Goal: Information Seeking & Learning: Check status

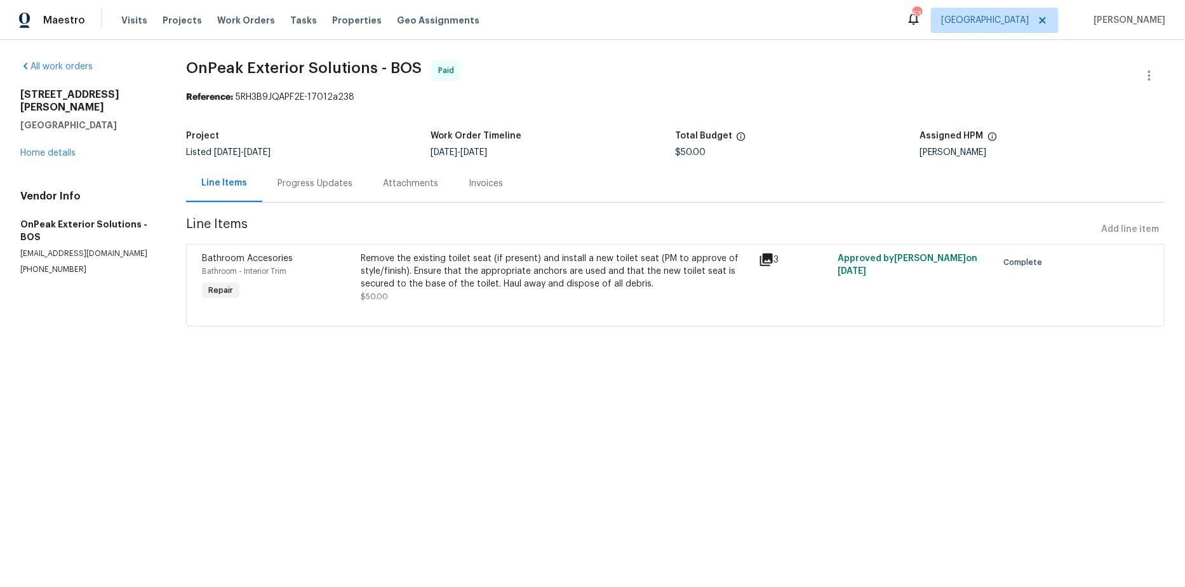
click at [473, 177] on div "Invoices" at bounding box center [486, 183] width 34 height 13
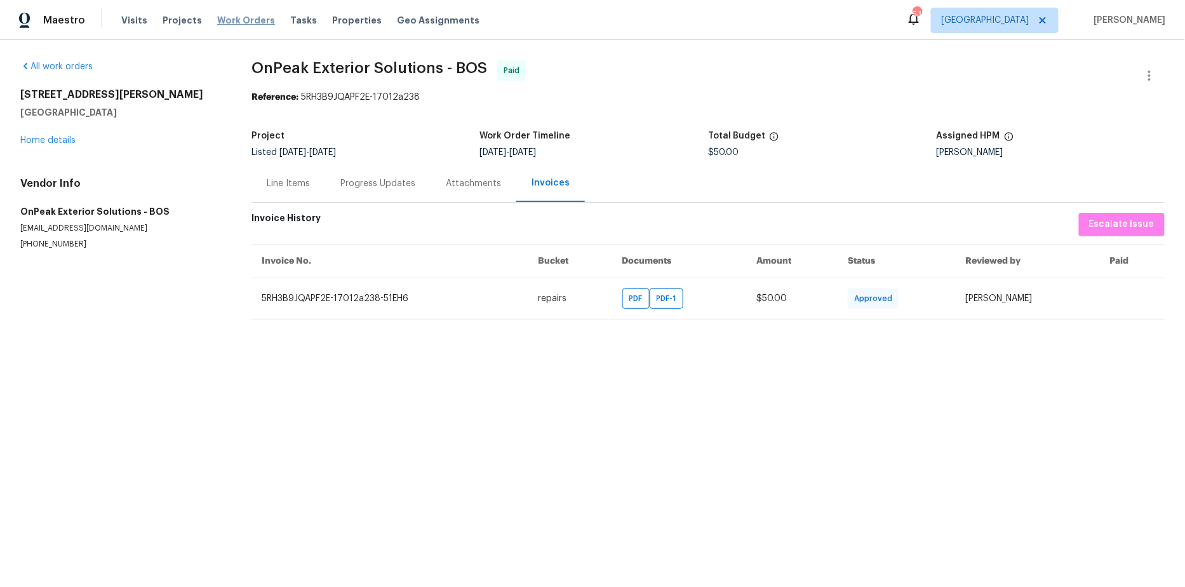
click at [227, 20] on span "Work Orders" at bounding box center [246, 20] width 58 height 13
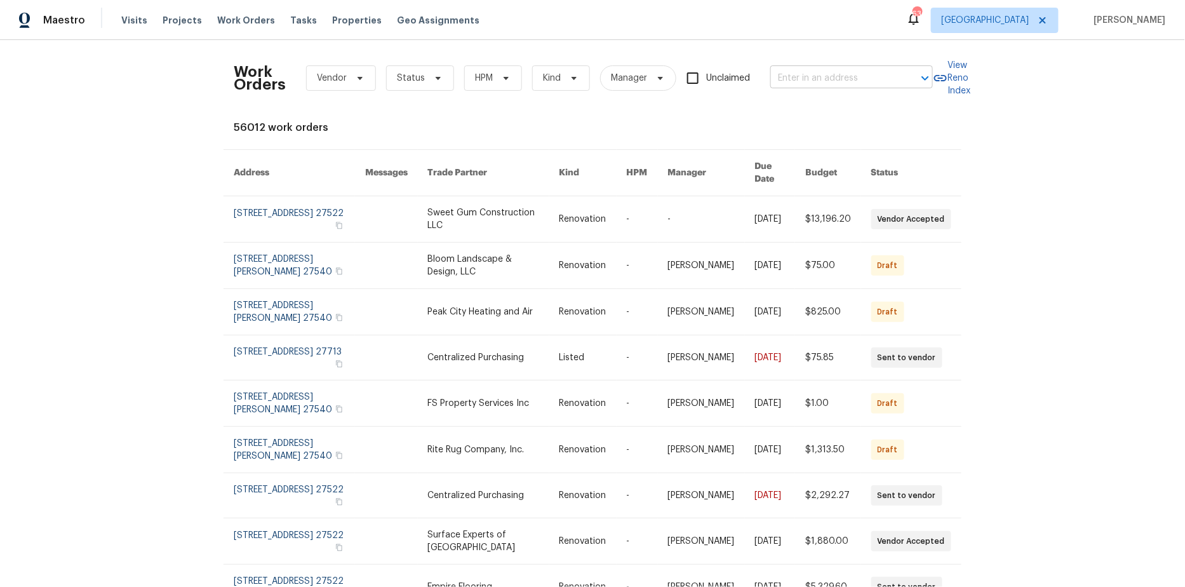
click at [823, 83] on input "text" at bounding box center [833, 79] width 127 height 20
type input "18 alden dr"
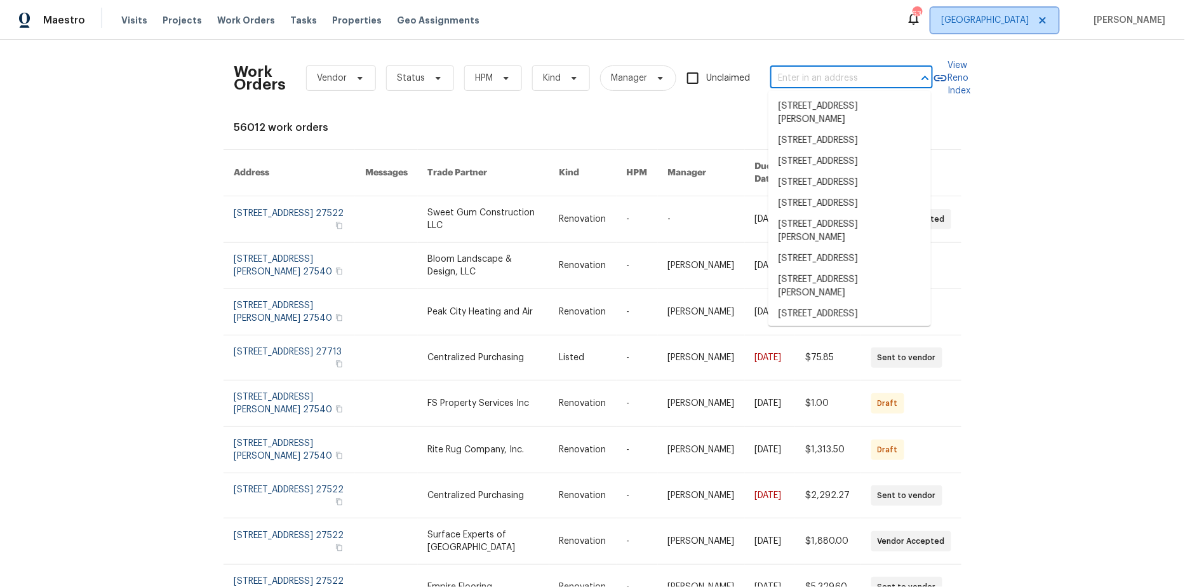
click at [1045, 17] on icon at bounding box center [1043, 20] width 10 height 10
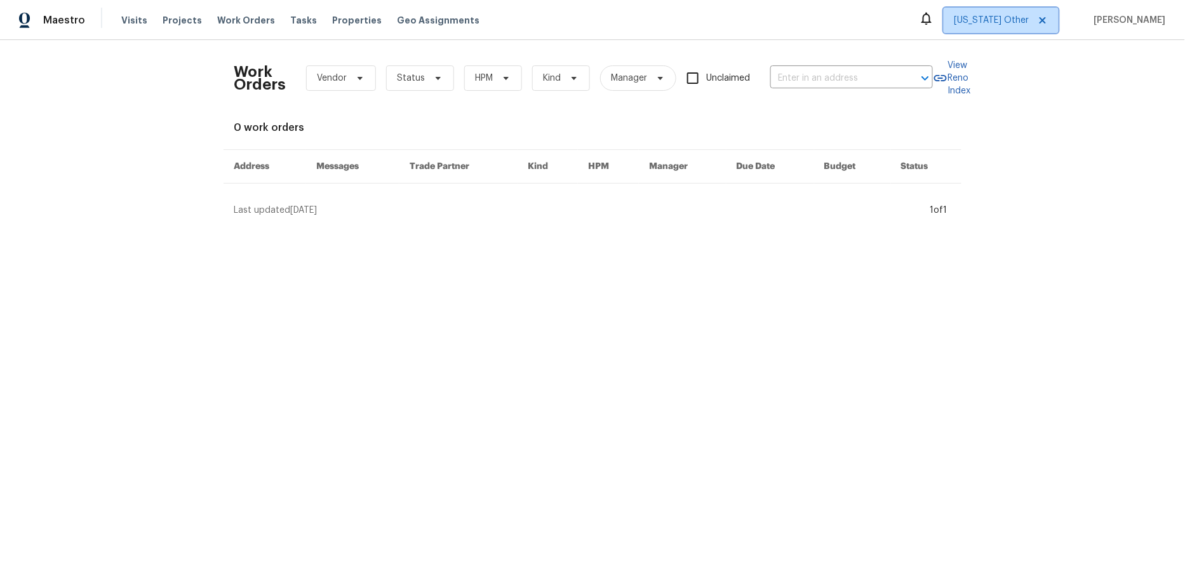
click at [1029, 20] on span "[US_STATE] Other" at bounding box center [992, 20] width 75 height 13
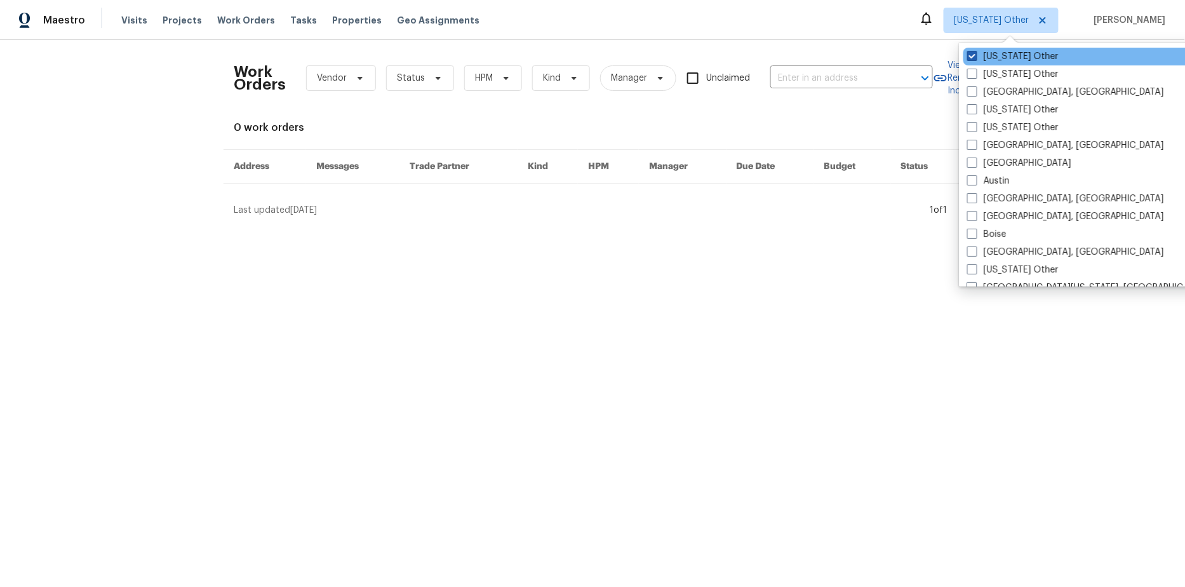
click at [975, 55] on span at bounding box center [972, 56] width 10 height 10
click at [975, 55] on input "[US_STATE] Other" at bounding box center [971, 54] width 8 height 8
checkbox input "true"
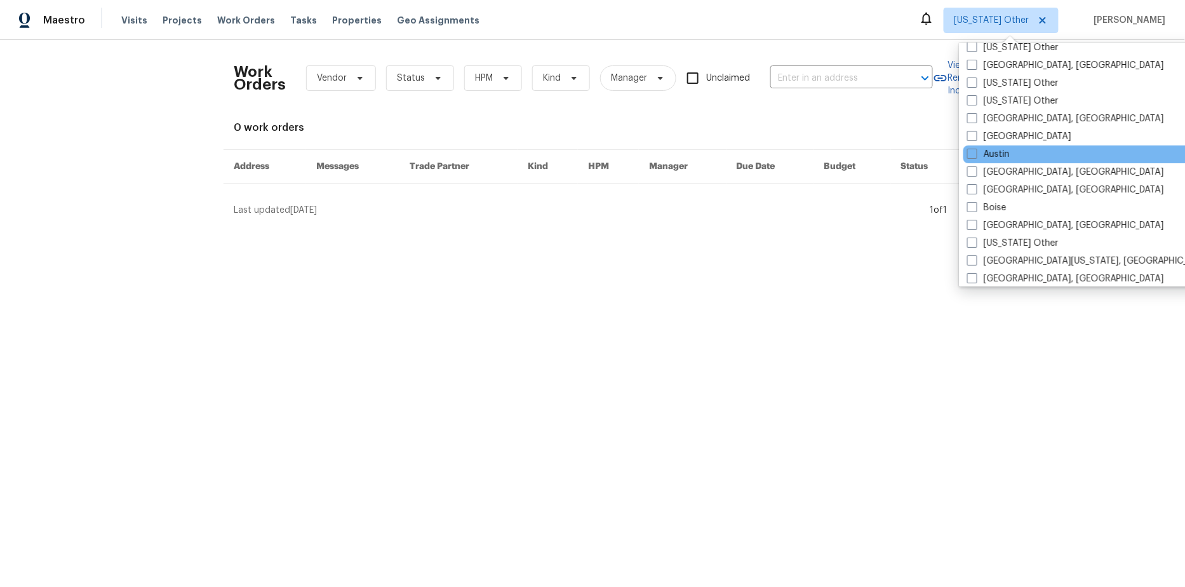
scroll to position [35, 0]
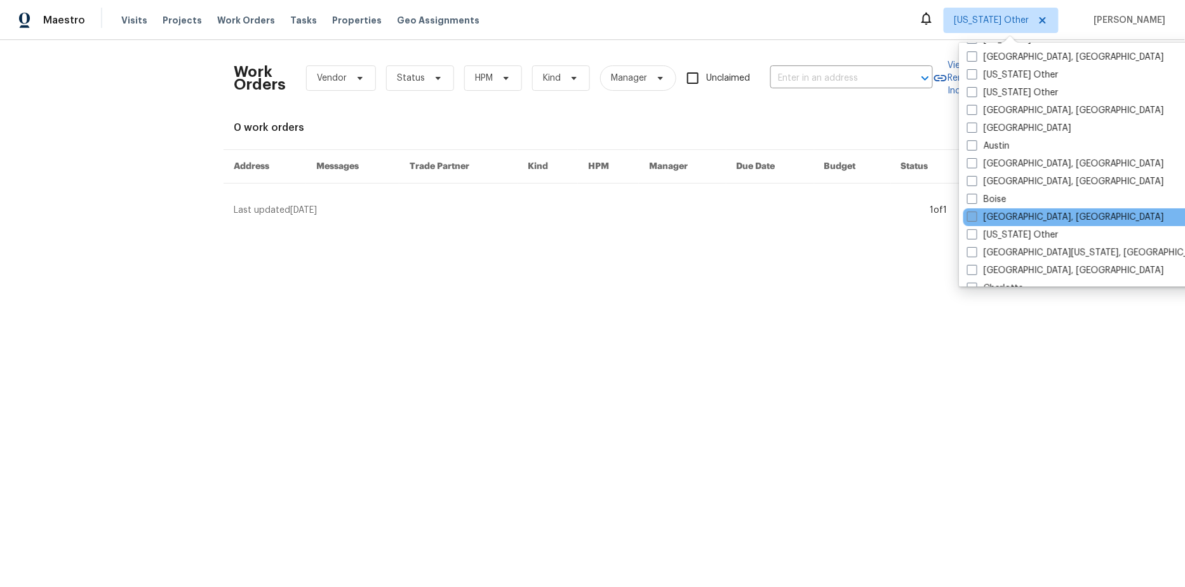
click at [974, 217] on span at bounding box center [972, 216] width 10 height 10
click at [974, 217] on input "[GEOGRAPHIC_DATA], [GEOGRAPHIC_DATA]" at bounding box center [971, 215] width 8 height 8
checkbox input "true"
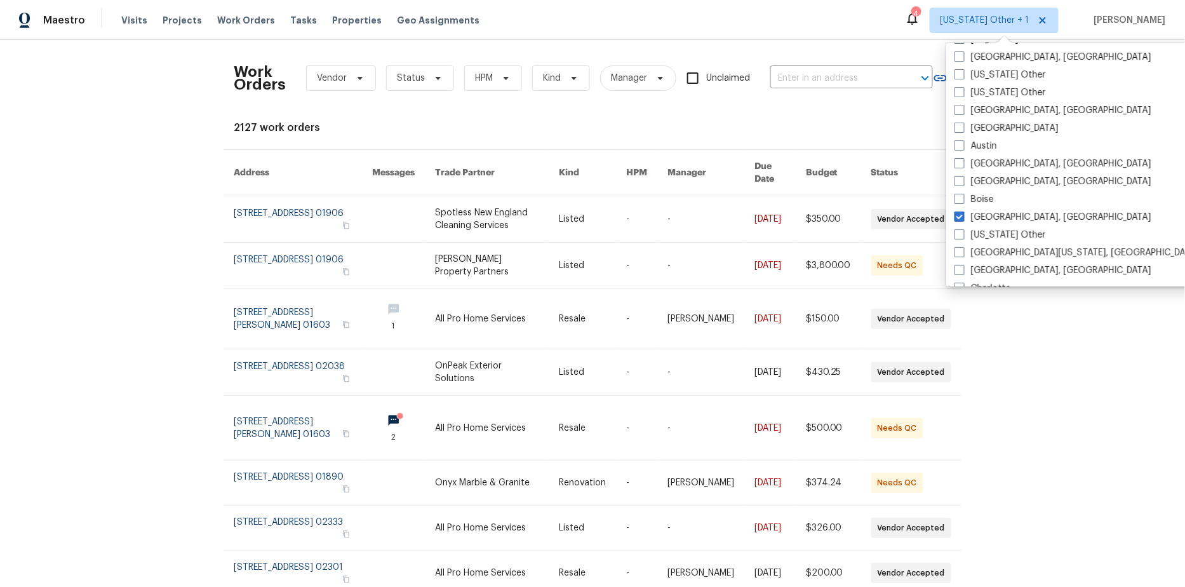
click at [741, 88] on label "Unclaimed" at bounding box center [715, 78] width 70 height 27
click at [706, 88] on input "Unclaimed" at bounding box center [693, 78] width 27 height 27
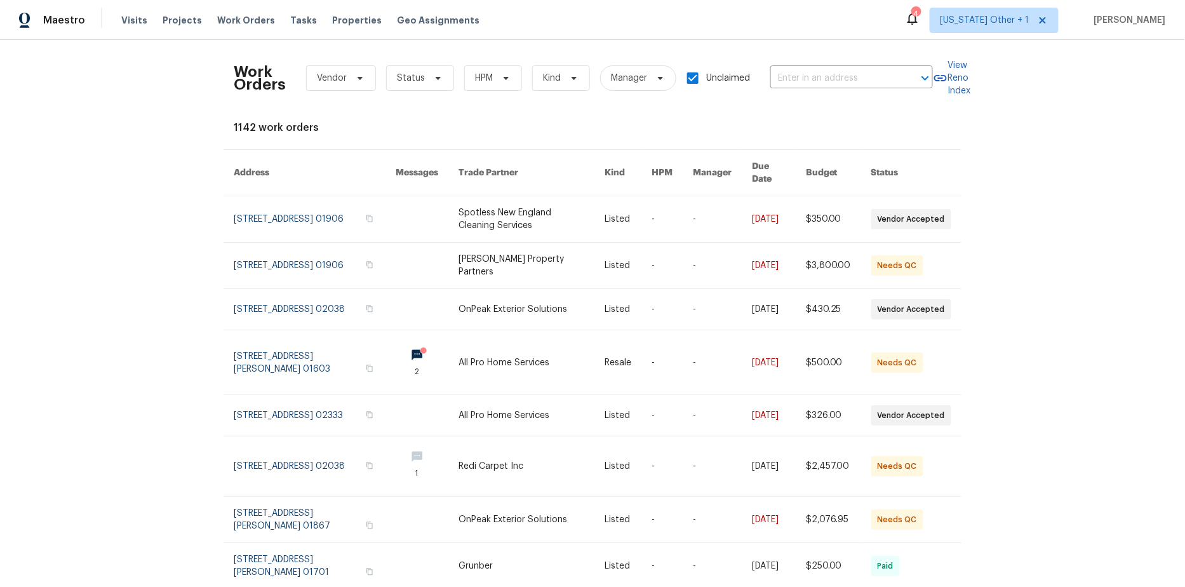
click at [699, 73] on input "Unclaimed" at bounding box center [693, 78] width 27 height 27
checkbox input "false"
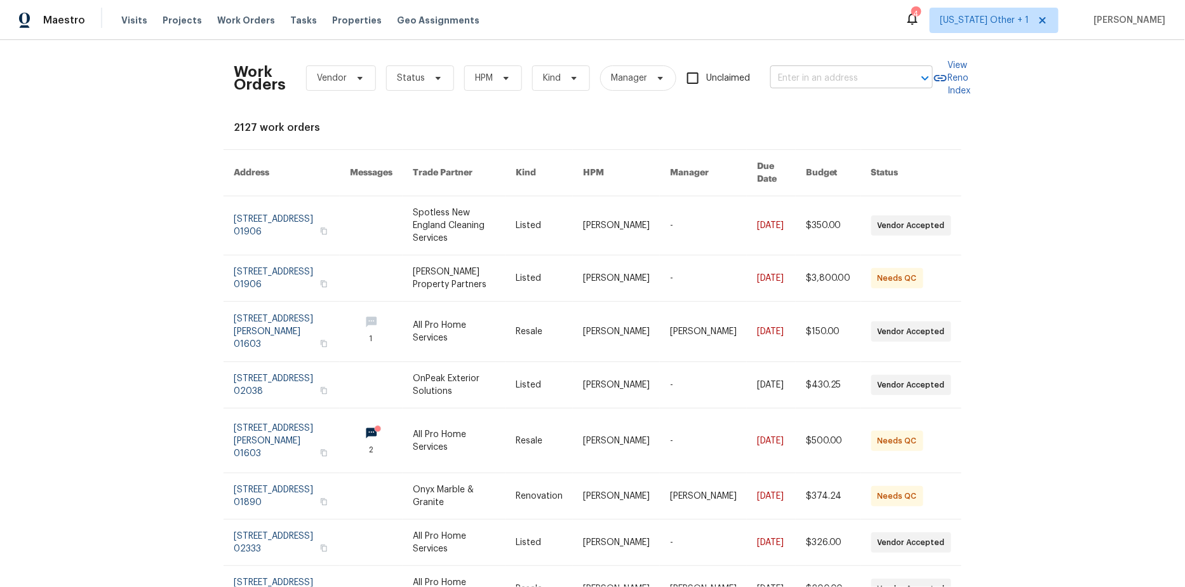
click at [774, 78] on input "text" at bounding box center [833, 79] width 127 height 20
type input "18 alden dr"
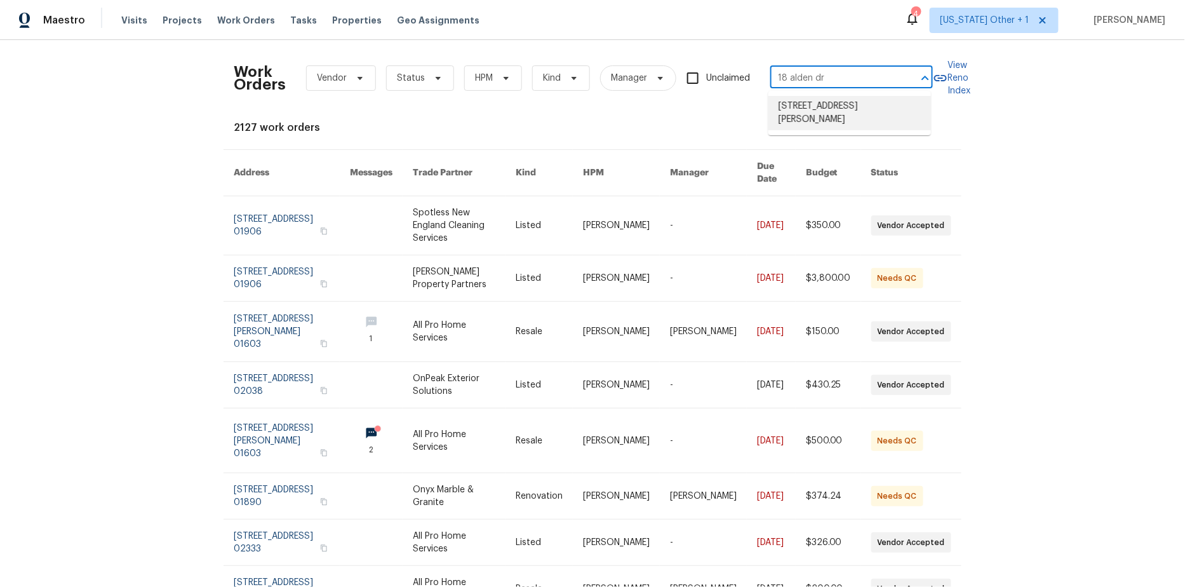
click at [783, 107] on li "[STREET_ADDRESS][PERSON_NAME]" at bounding box center [849, 113] width 163 height 34
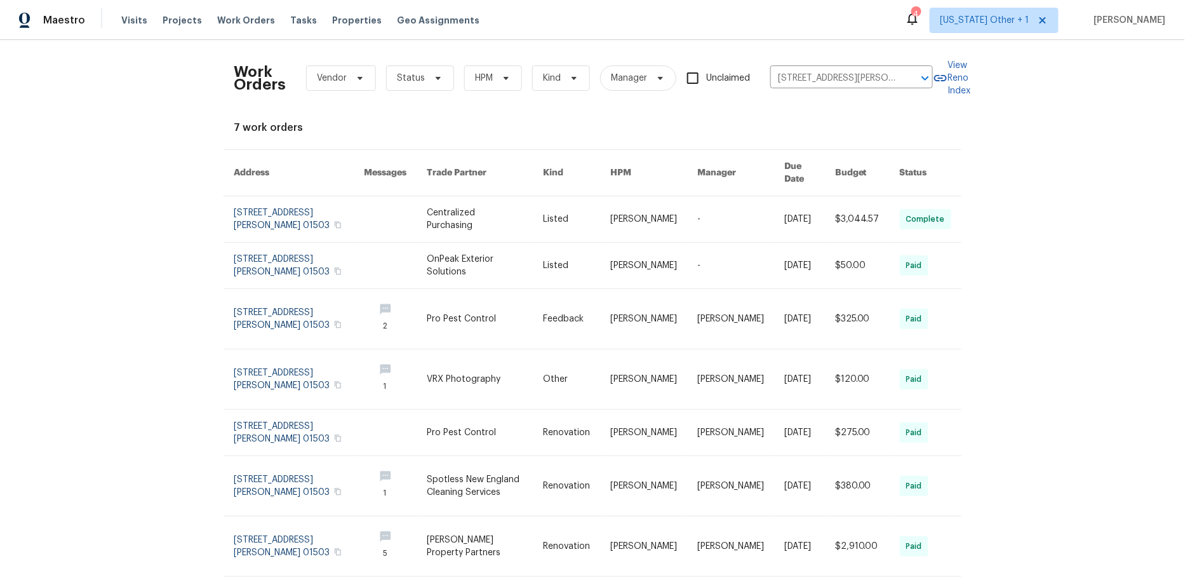
click at [693, 76] on input "Unclaimed" at bounding box center [693, 78] width 27 height 27
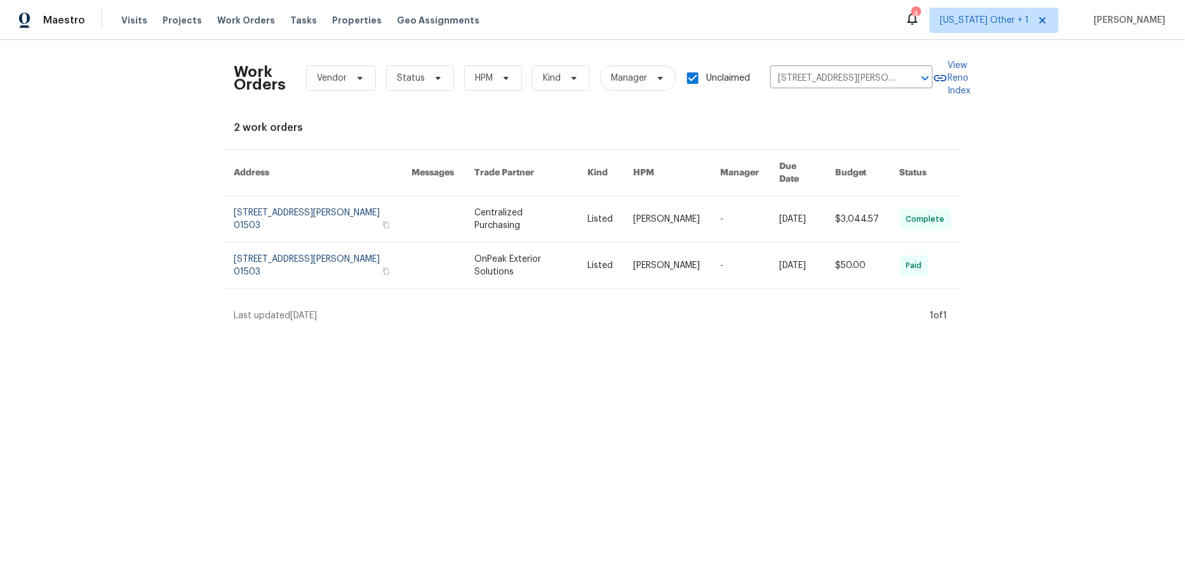
click at [693, 76] on input "Unclaimed" at bounding box center [693, 78] width 27 height 27
checkbox input "false"
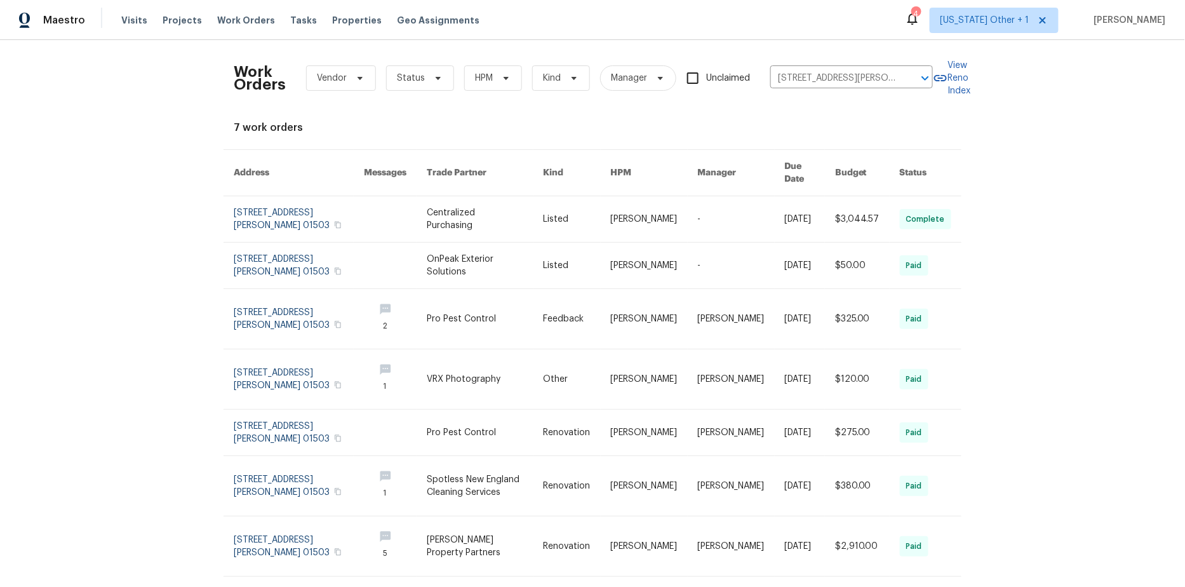
click at [149, 278] on div "Work Orders Vendor Status HPM Kind Manager Unclaimed [STREET_ADDRESS][PERSON_NA…" at bounding box center [592, 313] width 1185 height 547
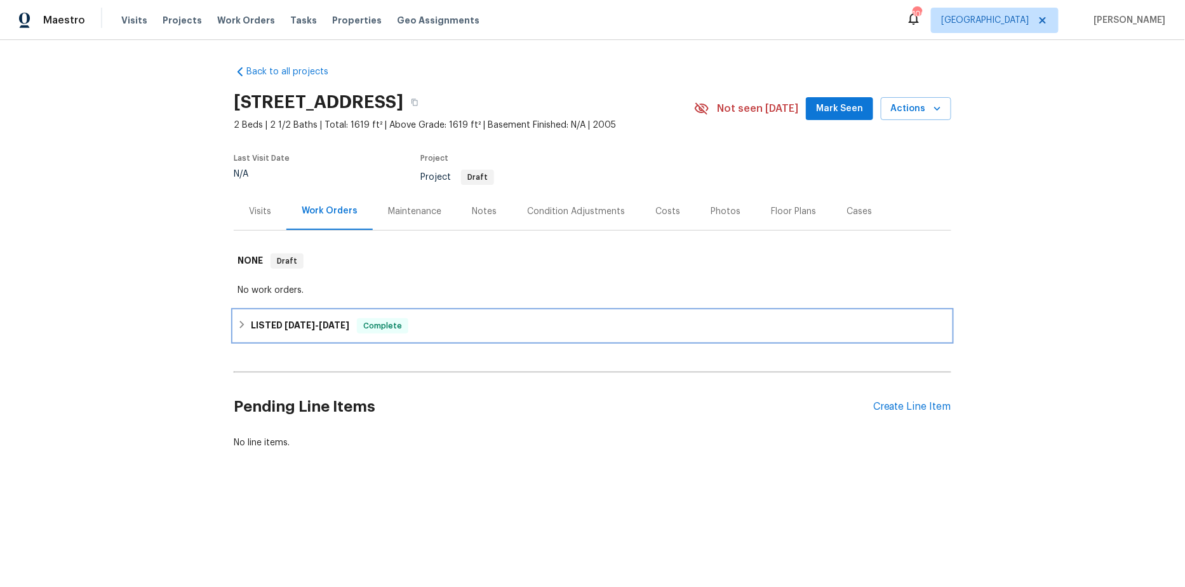
click at [239, 326] on icon at bounding box center [242, 324] width 9 height 9
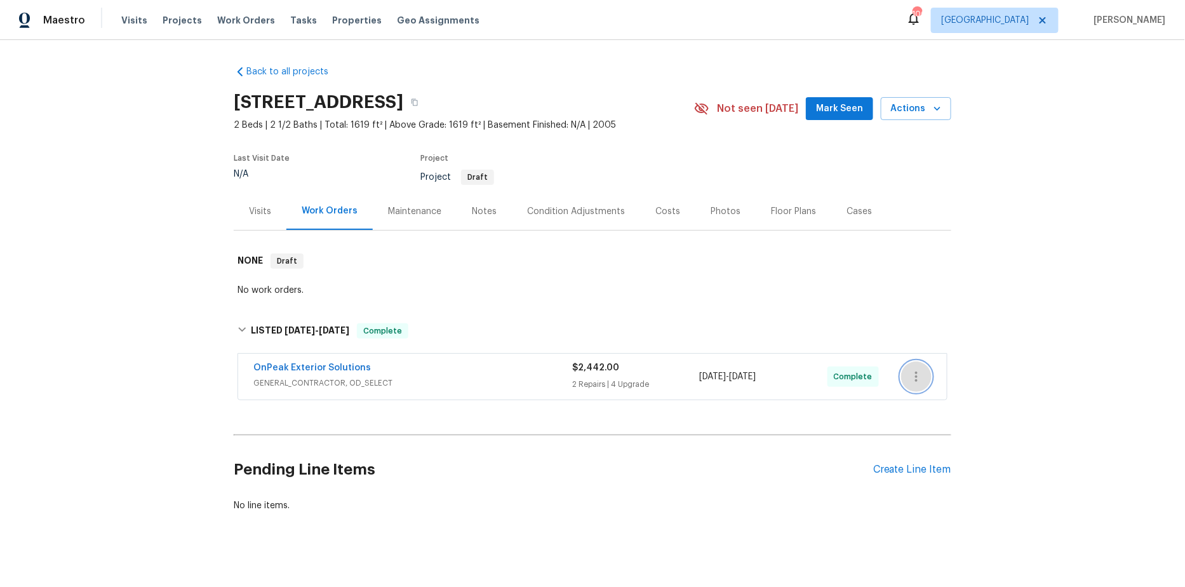
click at [922, 382] on icon "button" at bounding box center [916, 376] width 15 height 15
click at [1057, 291] on div at bounding box center [592, 293] width 1185 height 587
click at [375, 377] on span "GENERAL_CONTRACTOR, OD_SELECT" at bounding box center [412, 383] width 319 height 13
